Goal: Task Accomplishment & Management: Manage account settings

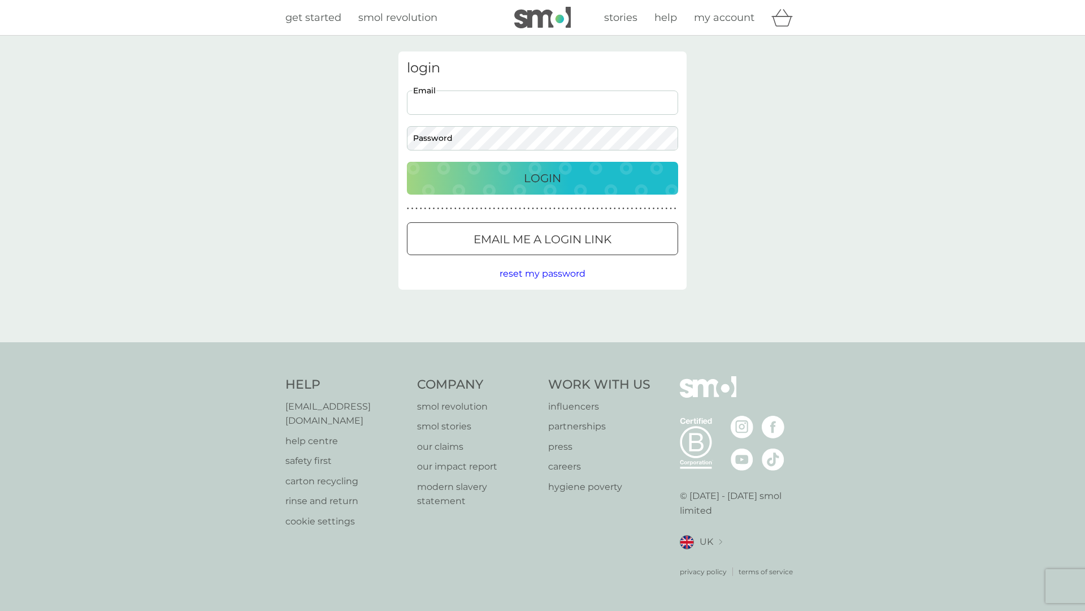
type input "revdkateosullivan @[DOMAIN_NAME]"
click at [551, 176] on p "Login" at bounding box center [542, 178] width 37 height 18
click at [556, 174] on p "Login" at bounding box center [542, 178] width 37 height 18
click at [530, 186] on p "Login" at bounding box center [542, 178] width 37 height 18
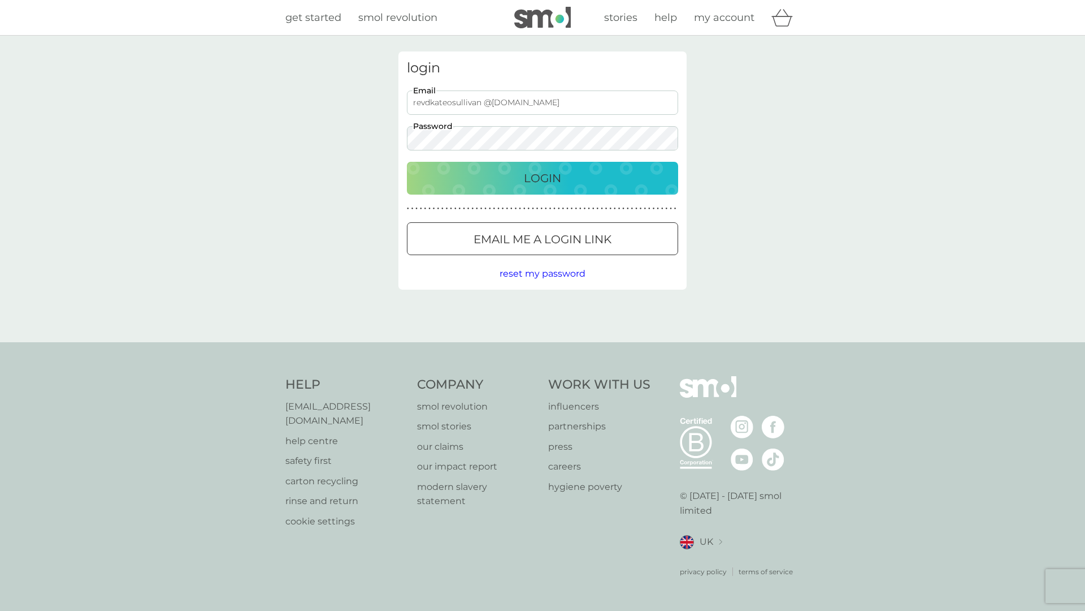
click at [585, 179] on div "Login" at bounding box center [542, 178] width 249 height 18
click at [672, 18] on span "help" at bounding box center [666, 17] width 23 height 12
type input "revdkateosullivan @[DOMAIN_NAME]"
click at [538, 181] on p "Login" at bounding box center [542, 178] width 37 height 18
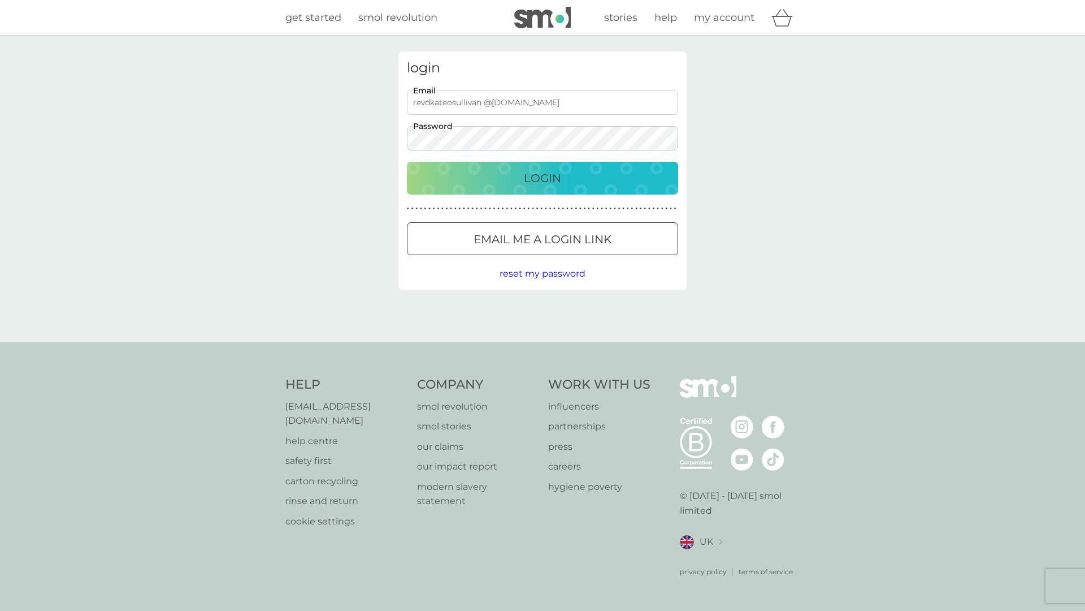
click at [538, 181] on p "Login" at bounding box center [542, 178] width 37 height 18
click at [538, 179] on p "Login" at bounding box center [542, 178] width 37 height 18
click at [564, 237] on p "Email me a login link" at bounding box center [543, 239] width 138 height 18
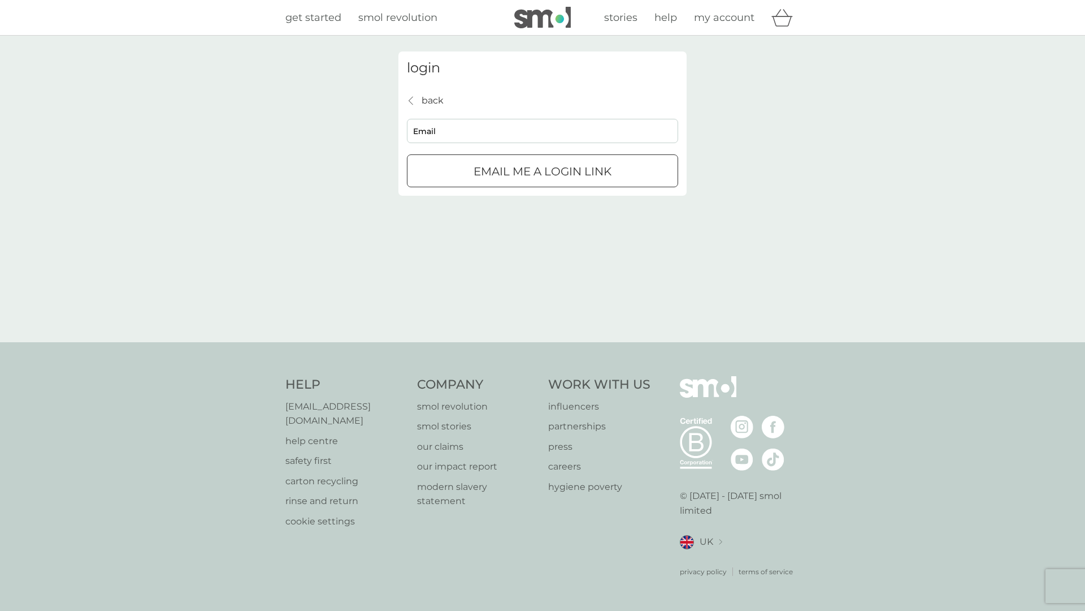
click at [671, 16] on span "help" at bounding box center [666, 17] width 23 height 12
